Goal: Information Seeking & Learning: Learn about a topic

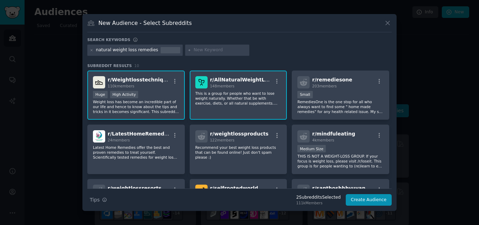
scroll to position [76, 0]
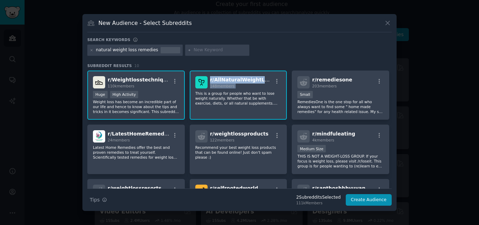
drag, startPoint x: 267, startPoint y: 77, endPoint x: 209, endPoint y: 77, distance: 58.6
click at [209, 77] on div "r/ AllNaturalWeightLoss 148 members" at bounding box center [238, 82] width 86 height 12
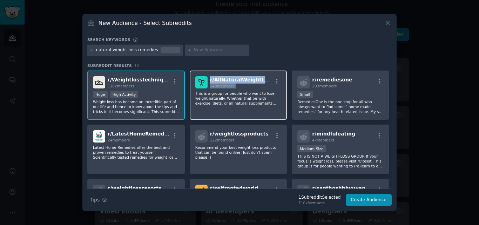
click at [209, 77] on div "r/ AllNaturalWeightLoss 148 members" at bounding box center [238, 82] width 86 height 12
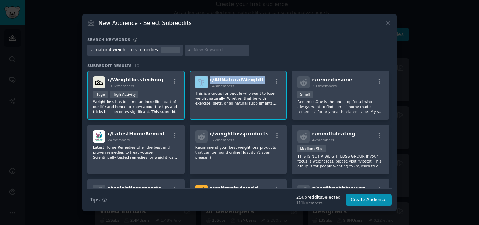
drag, startPoint x: 263, startPoint y: 79, endPoint x: 208, endPoint y: 81, distance: 55.5
click at [208, 81] on div "r/ AllNaturalWeightLoss 148 members" at bounding box center [238, 82] width 86 height 12
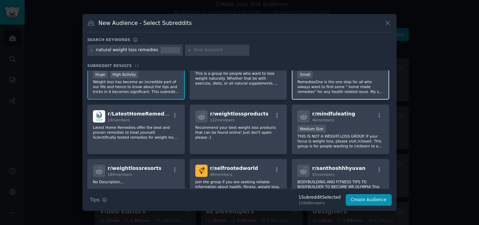
scroll to position [23, 0]
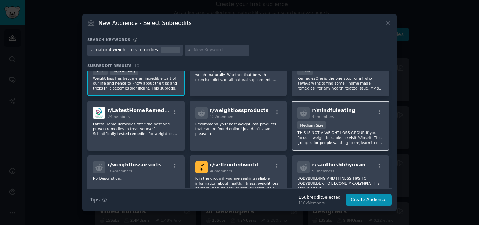
click at [356, 110] on div "r/ mindfuleating 4k members" at bounding box center [340, 113] width 86 height 12
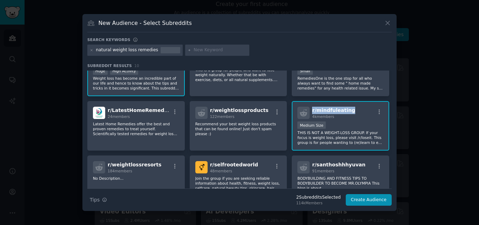
drag, startPoint x: 355, startPoint y: 108, endPoint x: 308, endPoint y: 109, distance: 46.7
click at [308, 109] on div "r/ mindfuleating 4k members" at bounding box center [340, 113] width 86 height 12
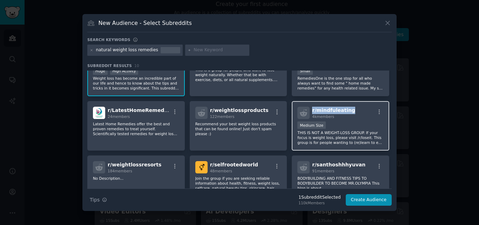
copy span "r/ mindfuleating"
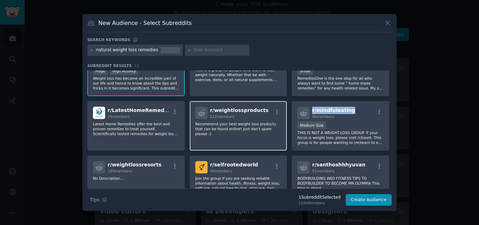
click at [257, 110] on div "r/ weightlossproducts 122 members" at bounding box center [238, 113] width 86 height 12
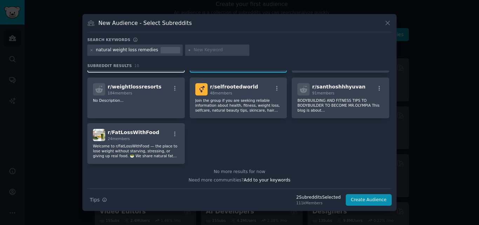
scroll to position [0, 0]
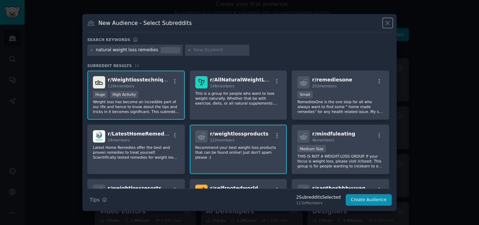
click at [386, 20] on icon at bounding box center [387, 22] width 7 height 7
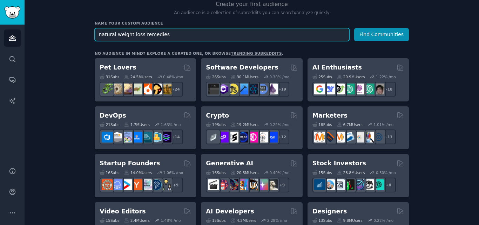
click at [166, 37] on input "natural weight loss remedies" at bounding box center [222, 34] width 255 height 13
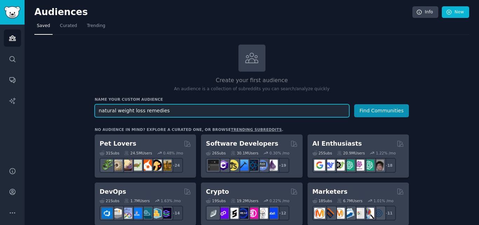
click at [165, 114] on input "natural weight loss remedies" at bounding box center [222, 110] width 255 height 13
click at [154, 111] on input "natural weight loss remedies" at bounding box center [222, 110] width 255 height 13
click at [354, 104] on button "Find Communities" at bounding box center [381, 110] width 55 height 13
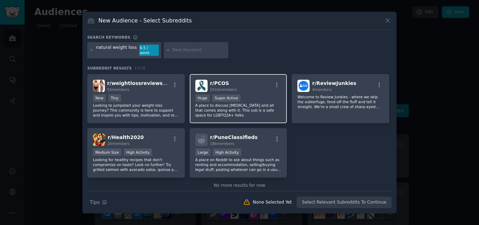
scroll to position [218, 0]
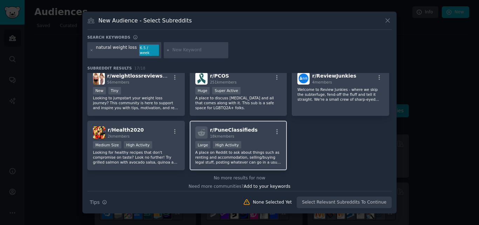
click at [253, 126] on div "r/ PuneClassifieds 18k members" at bounding box center [238, 132] width 86 height 12
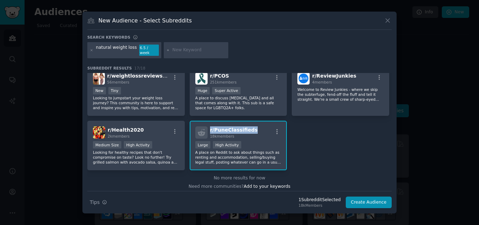
drag, startPoint x: 253, startPoint y: 121, endPoint x: 208, endPoint y: 123, distance: 44.9
click at [208, 126] on div "r/ PuneClassifieds 18k members" at bounding box center [238, 132] width 86 height 12
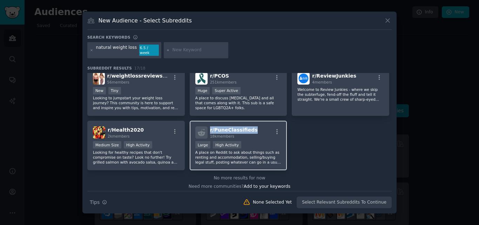
copy span "r/ PuneClassifieds"
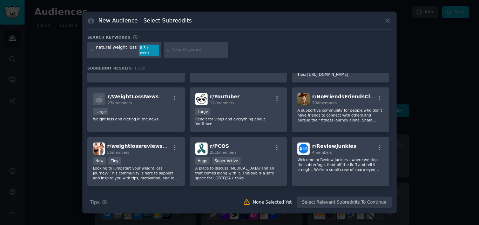
scroll to position [142, 0]
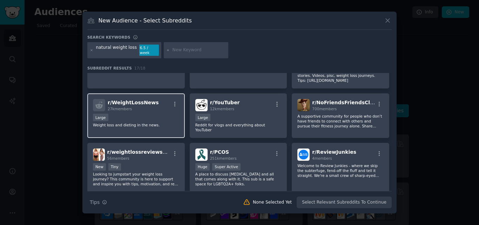
click at [155, 95] on div "r/ WeightLossNews 27k members Large Weight loss and dieting in the news." at bounding box center [135, 115] width 97 height 45
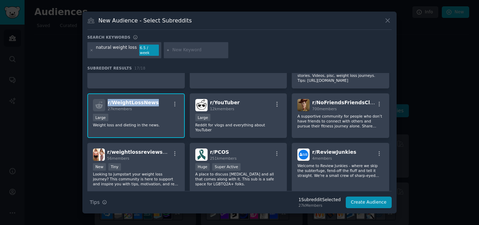
drag, startPoint x: 155, startPoint y: 95, endPoint x: 108, endPoint y: 99, distance: 47.9
click at [108, 99] on div "r/ WeightLossNews 27k members Large Weight loss and dieting in the news." at bounding box center [135, 115] width 97 height 45
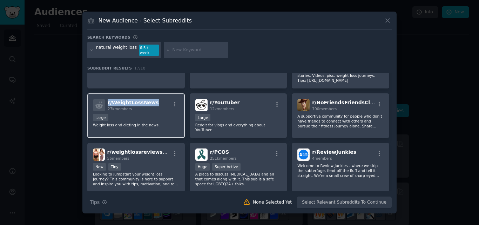
copy span "r/ WeightLossNews"
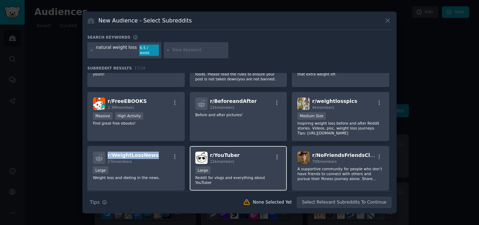
scroll to position [84, 0]
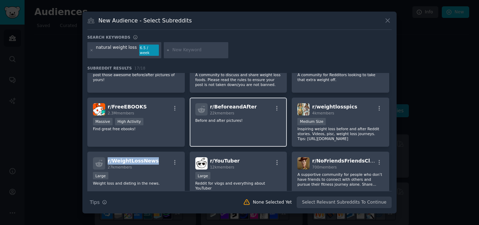
click at [260, 103] on div "r/ BeforeandAfter 22k members" at bounding box center [238, 109] width 86 height 12
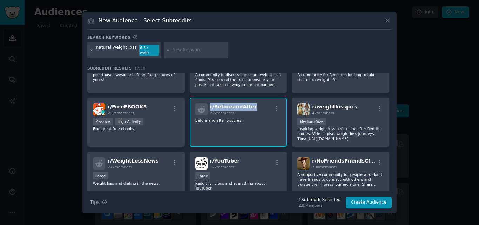
drag, startPoint x: 255, startPoint y: 101, endPoint x: 207, endPoint y: 104, distance: 47.8
click at [207, 104] on div "r/ BeforeandAfter 22k members" at bounding box center [238, 109] width 86 height 12
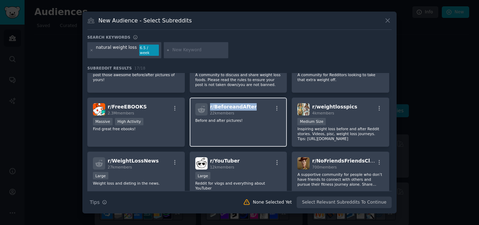
copy span "r/ BeforeandAfter"
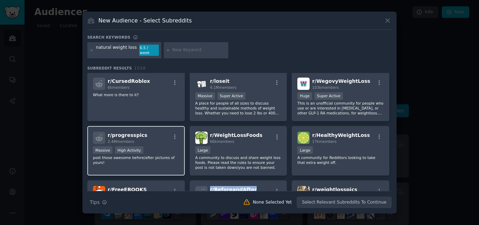
scroll to position [0, 0]
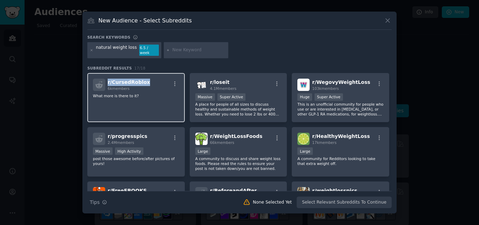
drag, startPoint x: 147, startPoint y: 80, endPoint x: 107, endPoint y: 81, distance: 39.6
click at [107, 81] on div "r/ CursedRoblox 6k members" at bounding box center [136, 85] width 86 height 12
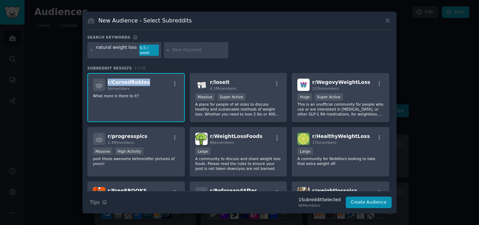
copy span "r/ CursedRoblox"
click at [386, 23] on icon at bounding box center [387, 20] width 7 height 7
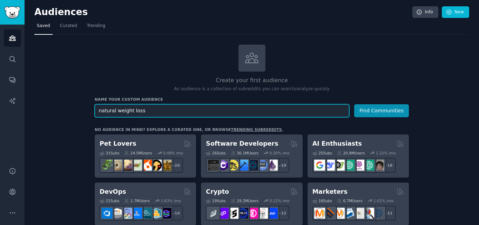
click at [186, 114] on input "natural weight loss" at bounding box center [222, 110] width 255 height 13
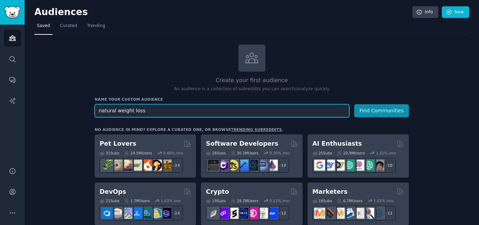
click at [114, 111] on input "natural weight loss" at bounding box center [222, 110] width 255 height 13
click at [153, 106] on input "weight loss" at bounding box center [222, 110] width 255 height 13
paste input "compare"
type input "weight loss compare"
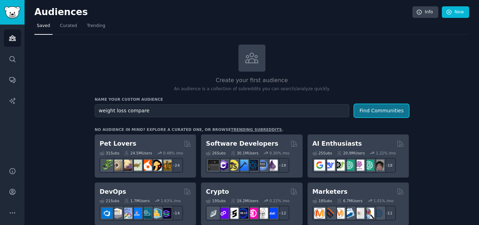
click at [370, 112] on button "Find Communities" at bounding box center [381, 110] width 55 height 13
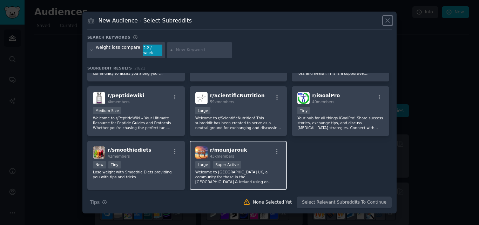
scroll to position [252, 0]
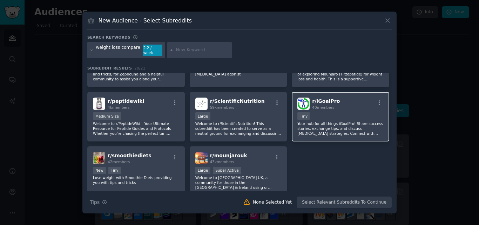
click at [340, 97] on div "r/ iGoalPro 40 members" at bounding box center [340, 103] width 86 height 12
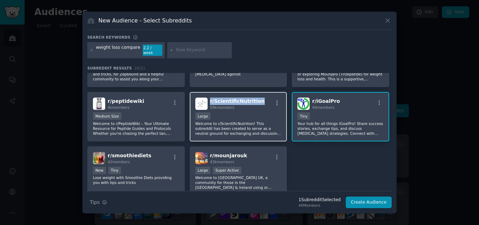
drag, startPoint x: 257, startPoint y: 96, endPoint x: 209, endPoint y: 95, distance: 48.4
click at [209, 95] on div "r/ ScientificNutrition 59k members Large Welcome to r/ScientificNutrition! This…" at bounding box center [238, 116] width 97 height 49
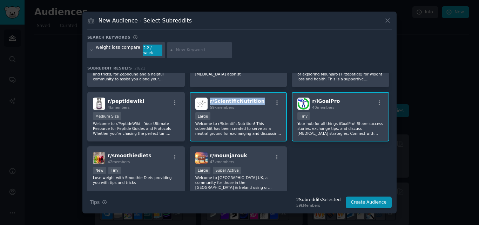
copy span "r/ ScientificNutrition"
